Goal: Information Seeking & Learning: Stay updated

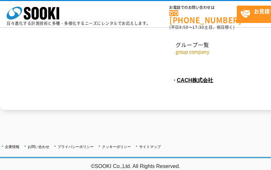
scroll to position [3555, 0]
